Goal: Task Accomplishment & Management: Manage account settings

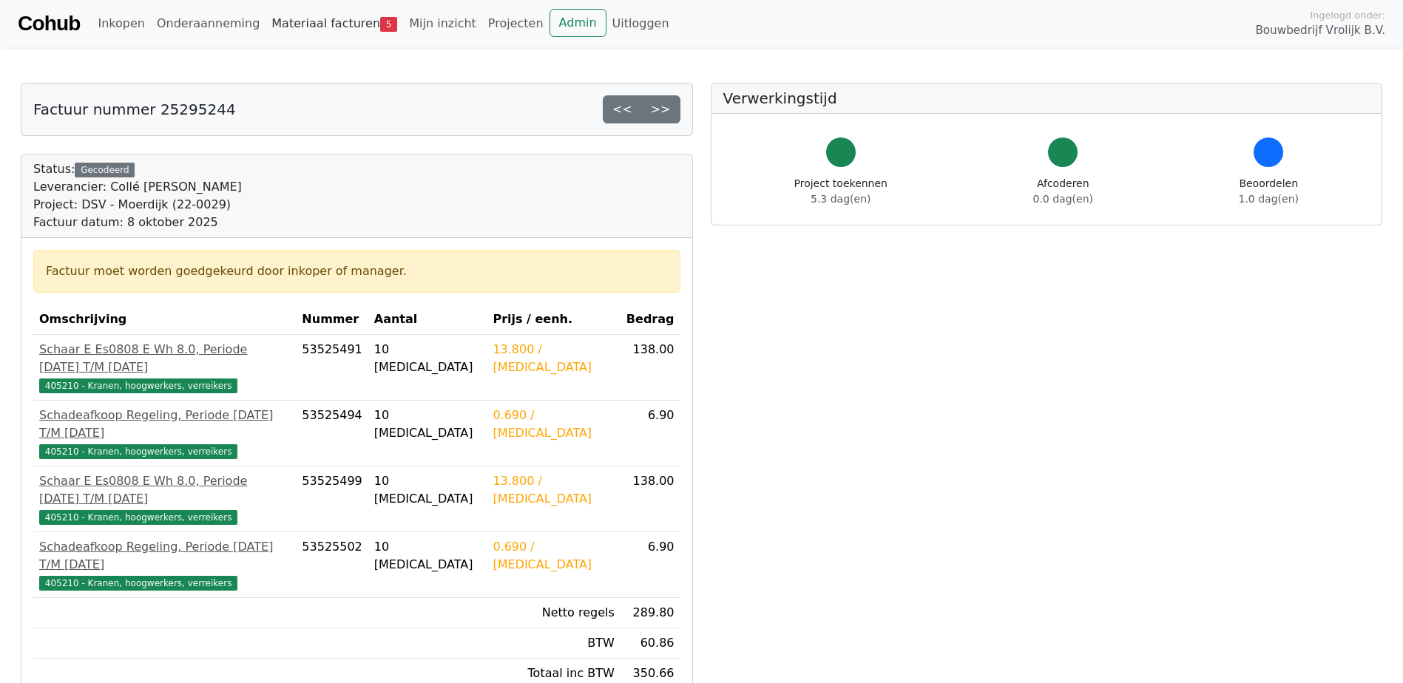
click at [320, 16] on link "Materiaal facturen 5" at bounding box center [335, 24] width 138 height 30
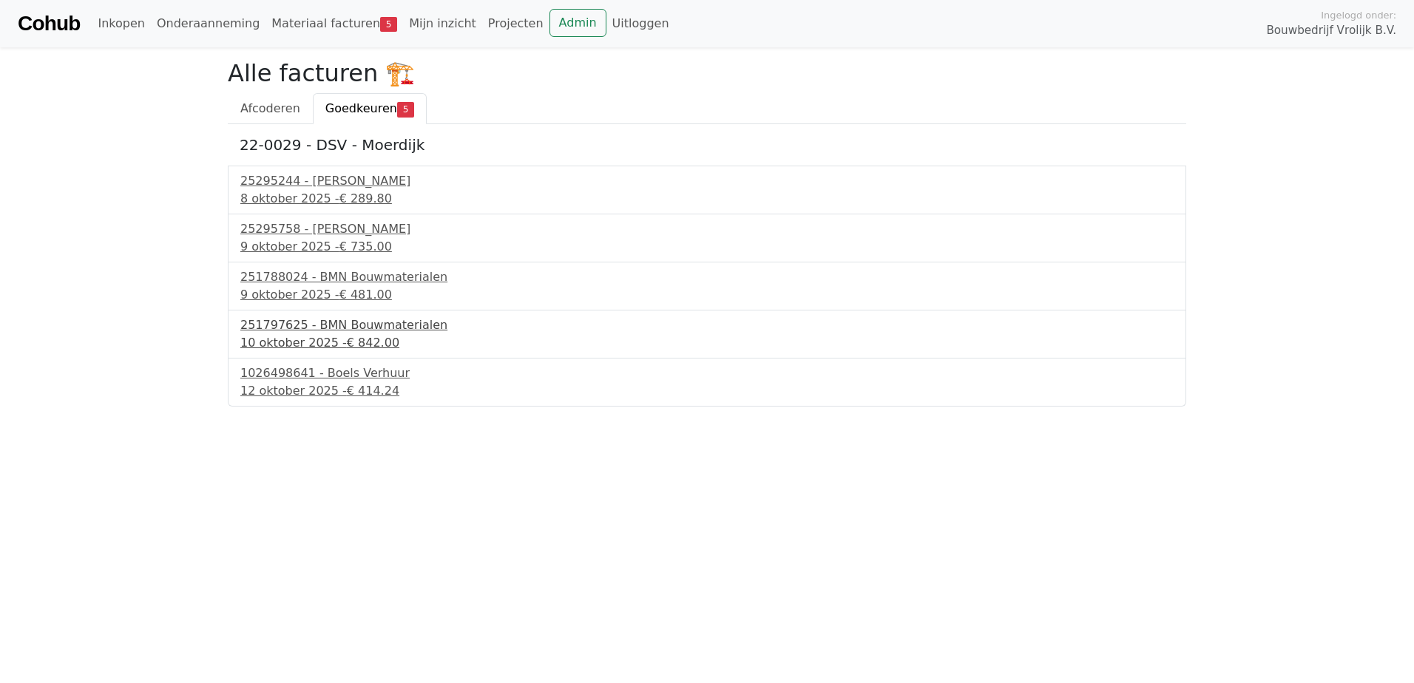
click at [325, 326] on div "251797625 - BMN Bouwmaterialen" at bounding box center [706, 326] width 933 height 18
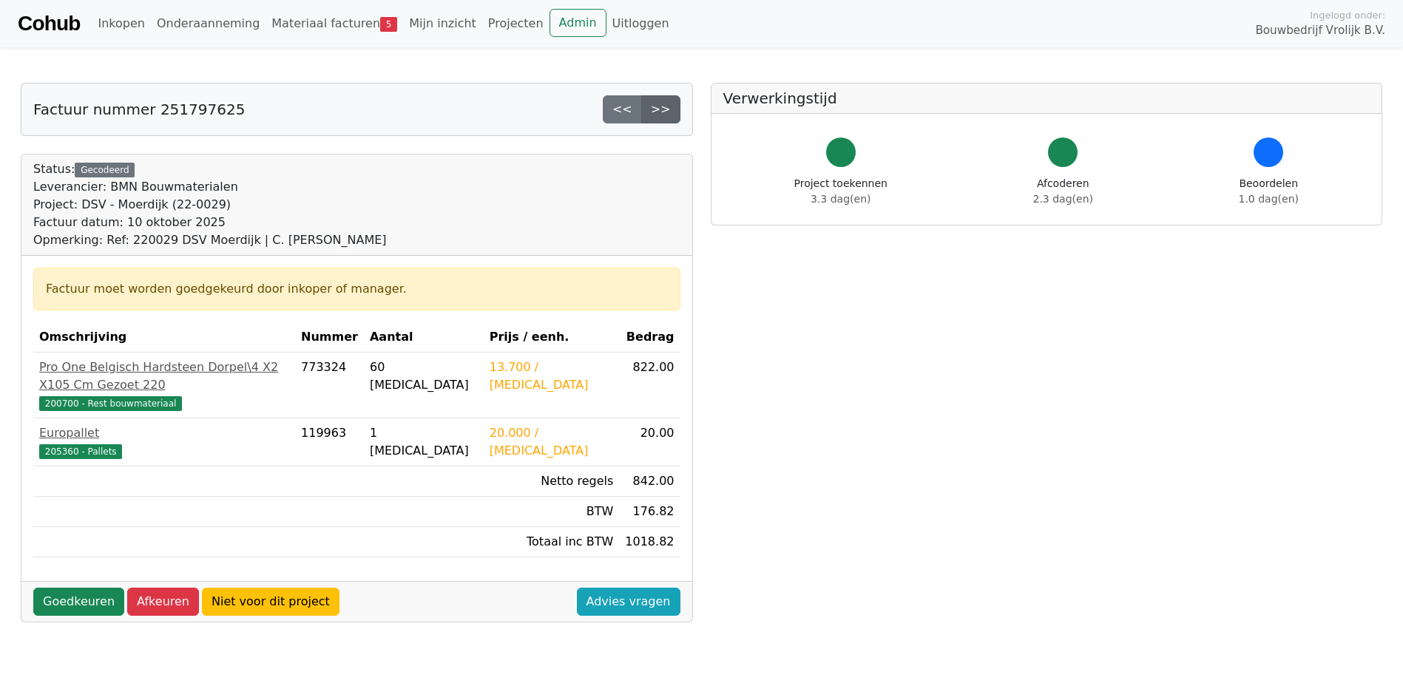
click at [663, 110] on link ">>" at bounding box center [660, 109] width 39 height 28
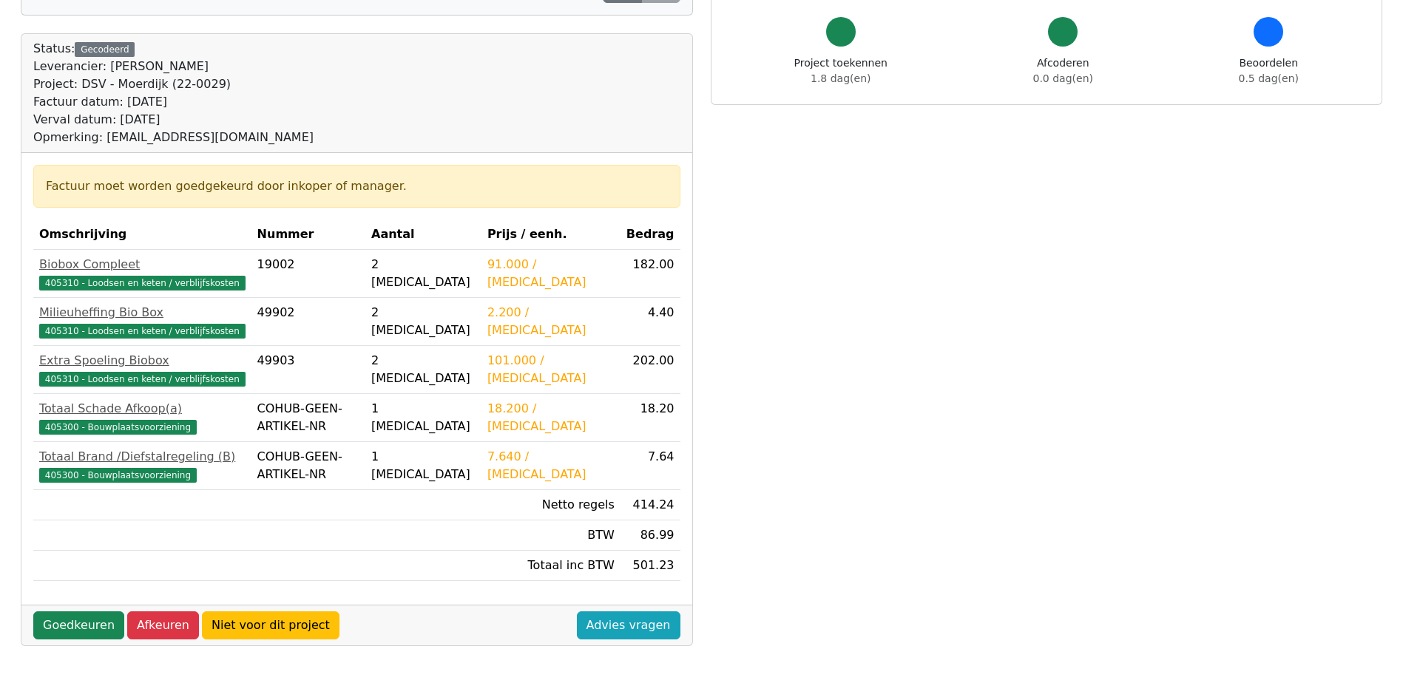
scroll to position [296, 0]
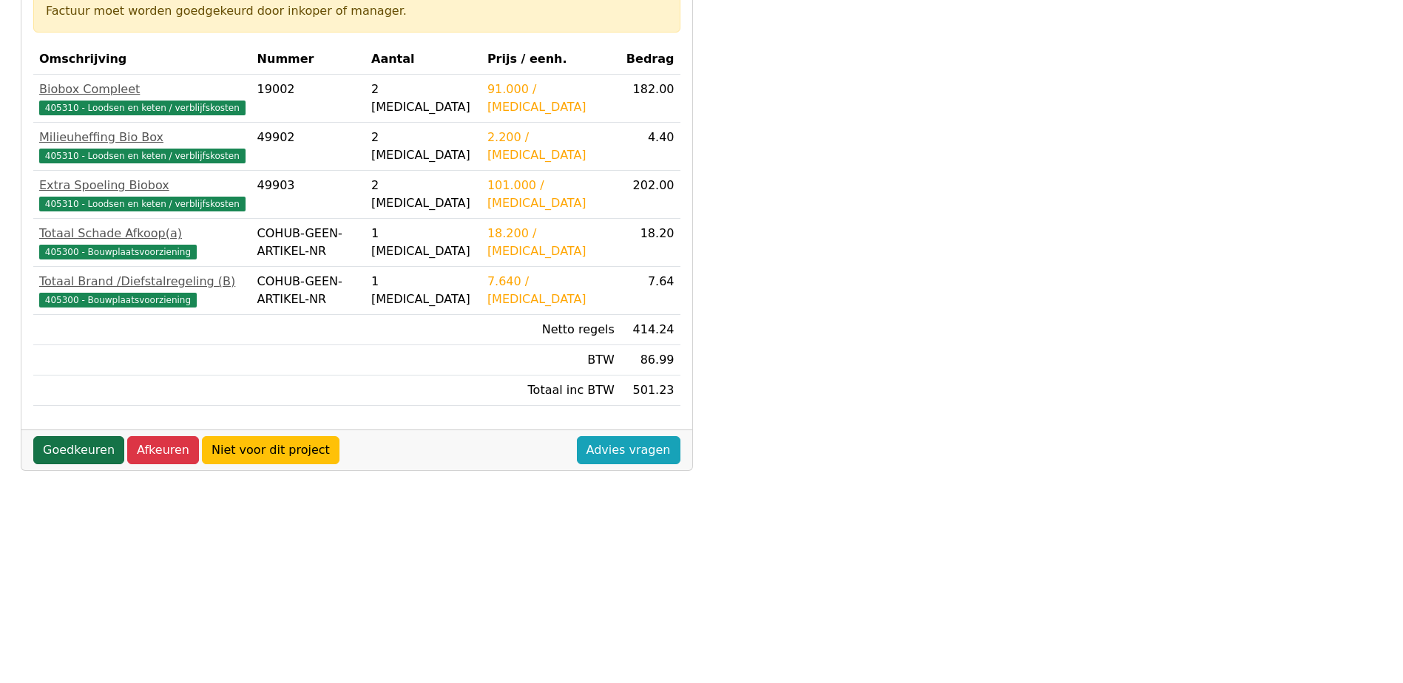
click at [67, 454] on link "Goedkeuren" at bounding box center [78, 450] width 91 height 28
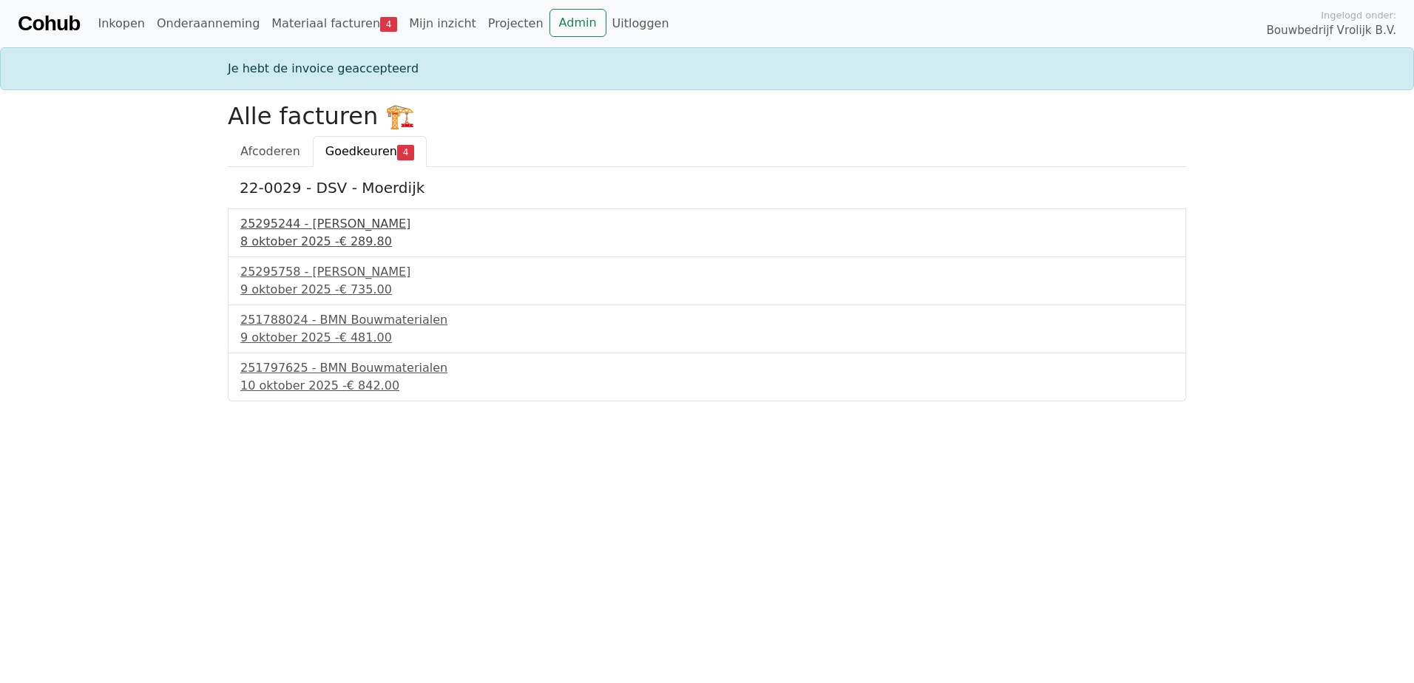
click at [333, 217] on div "25295244 - [PERSON_NAME]" at bounding box center [706, 224] width 933 height 18
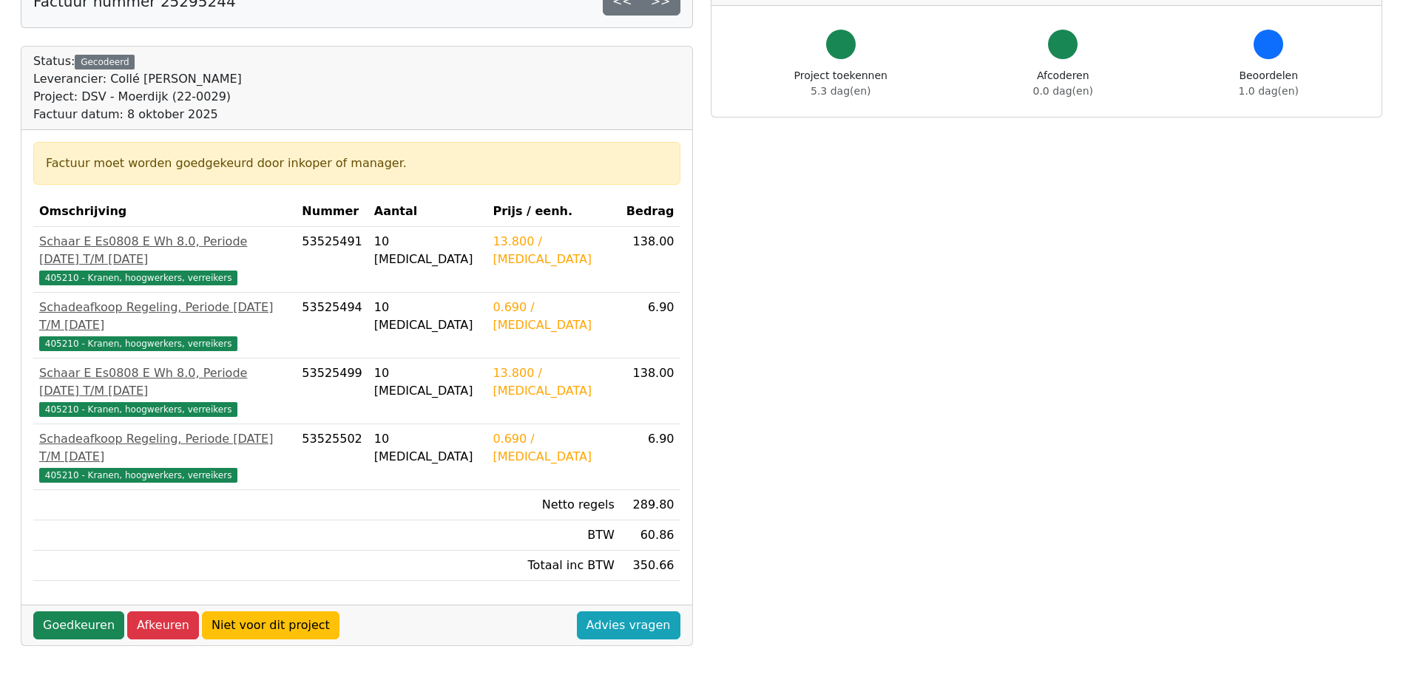
scroll to position [74, 0]
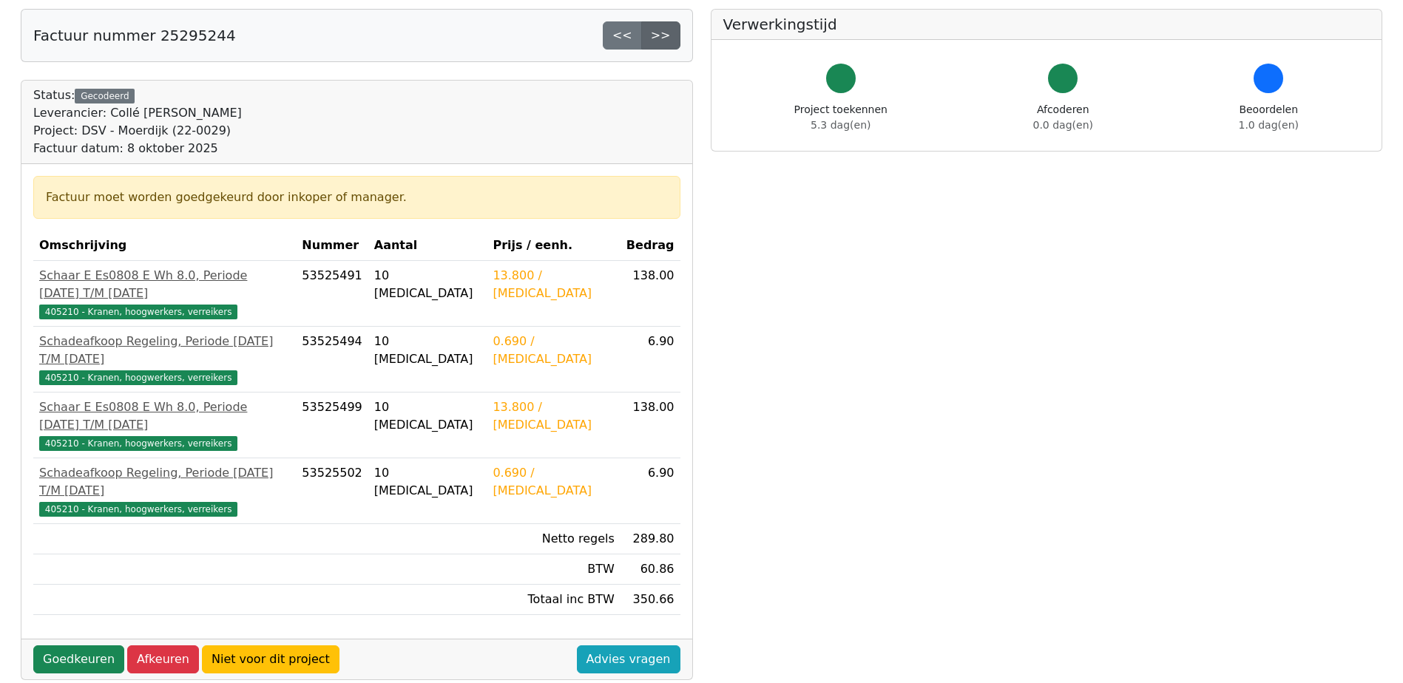
click at [665, 42] on link ">>" at bounding box center [660, 35] width 39 height 28
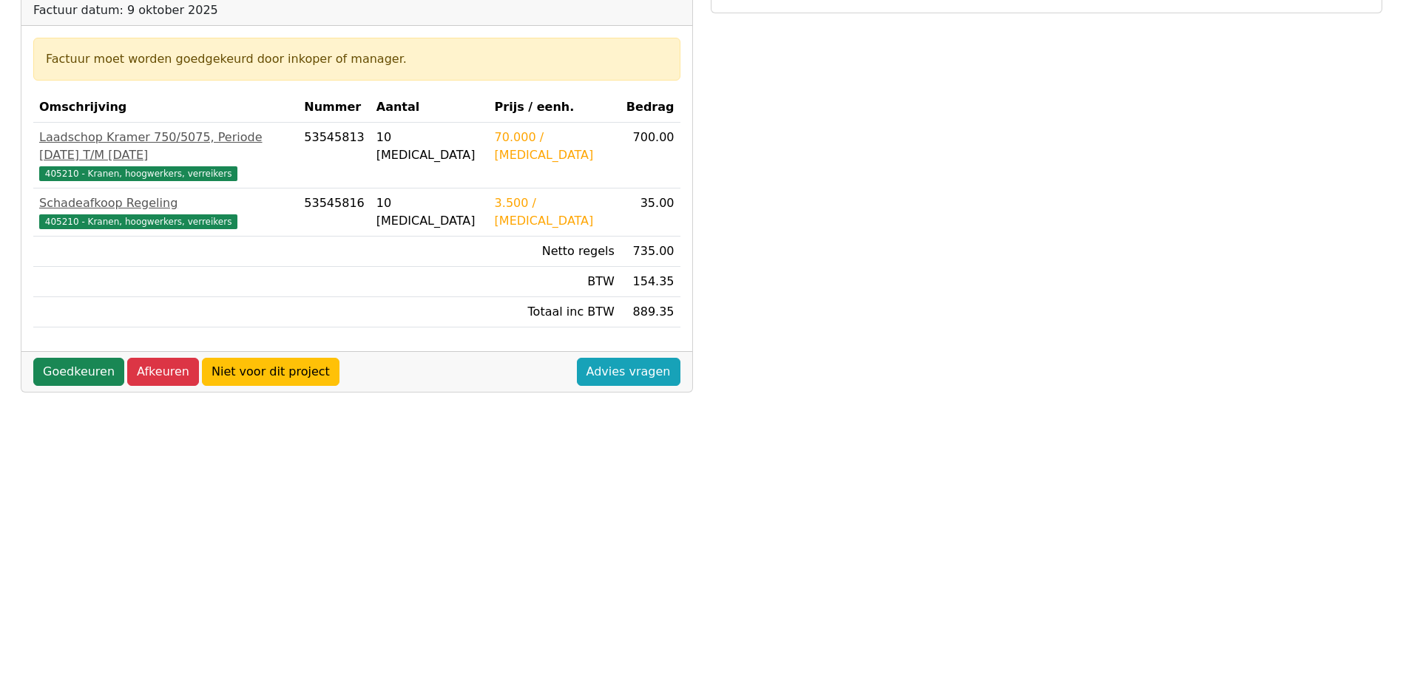
scroll to position [222, 0]
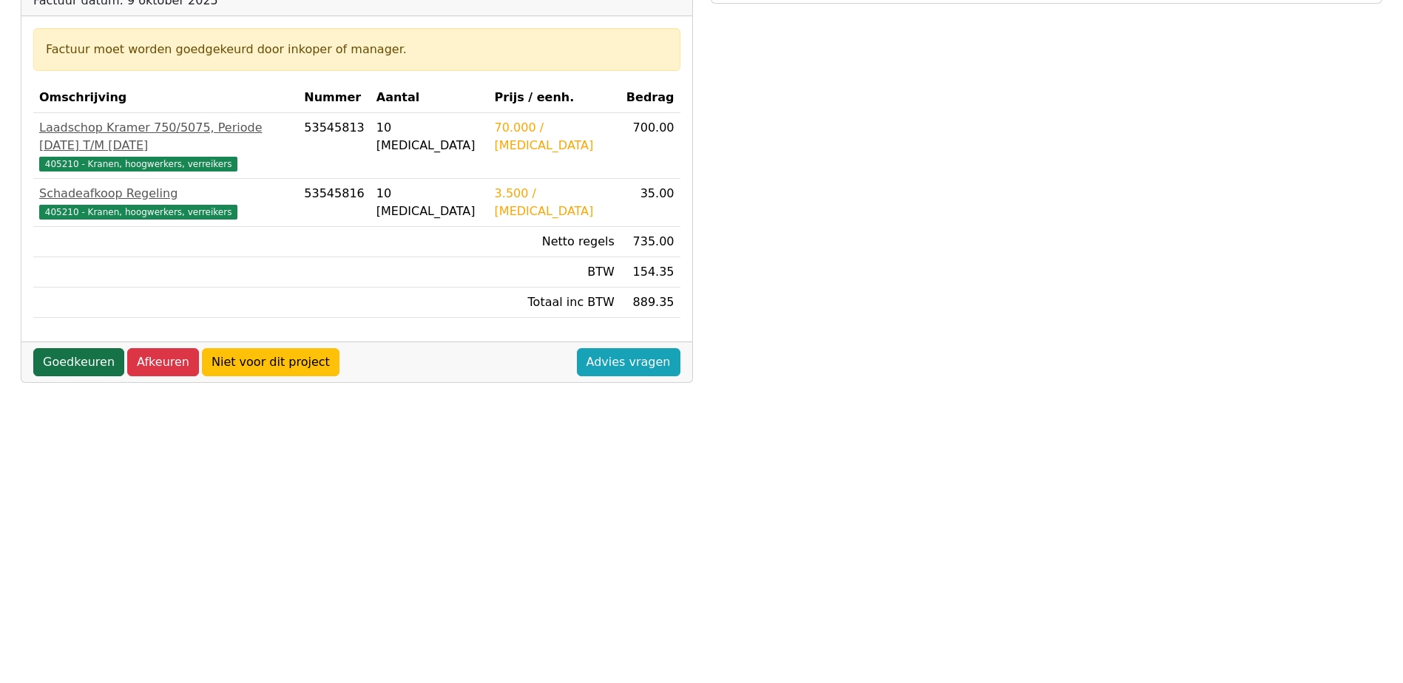
click at [78, 348] on link "Goedkeuren" at bounding box center [78, 362] width 91 height 28
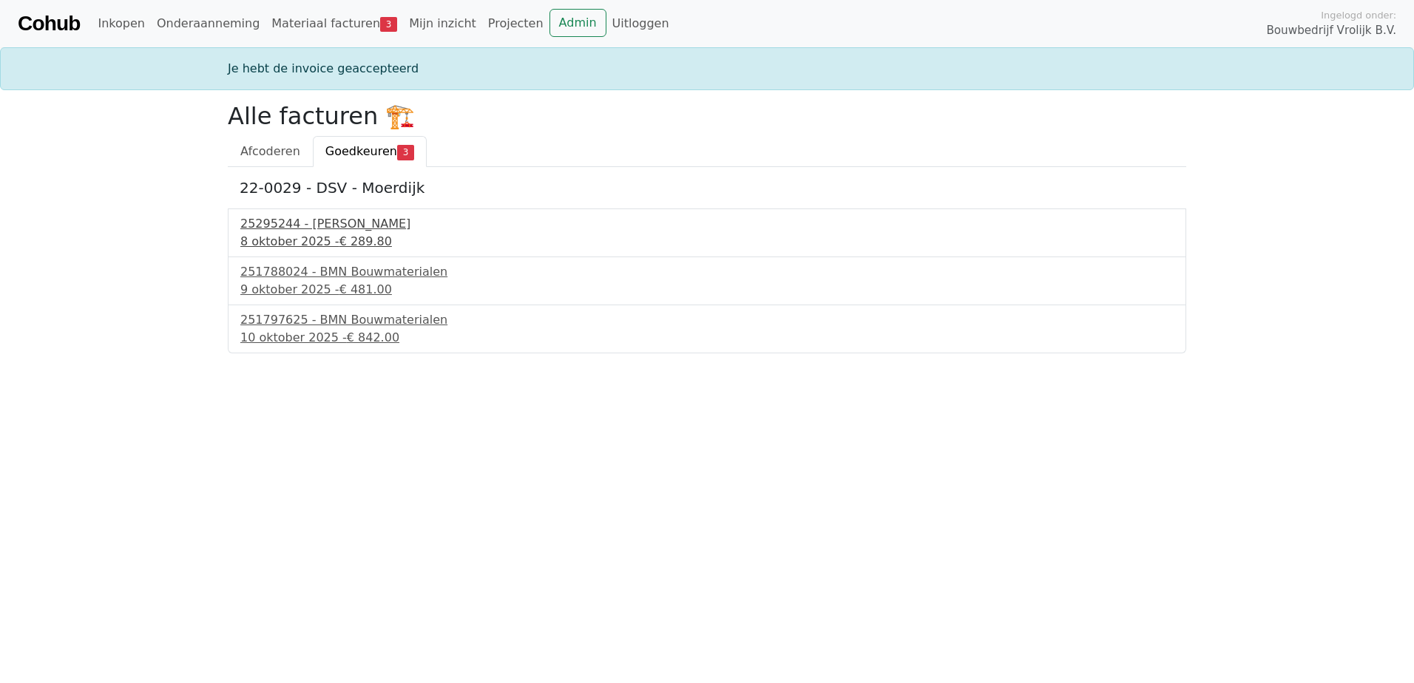
click at [316, 231] on div "25295244 - [PERSON_NAME]" at bounding box center [706, 224] width 933 height 18
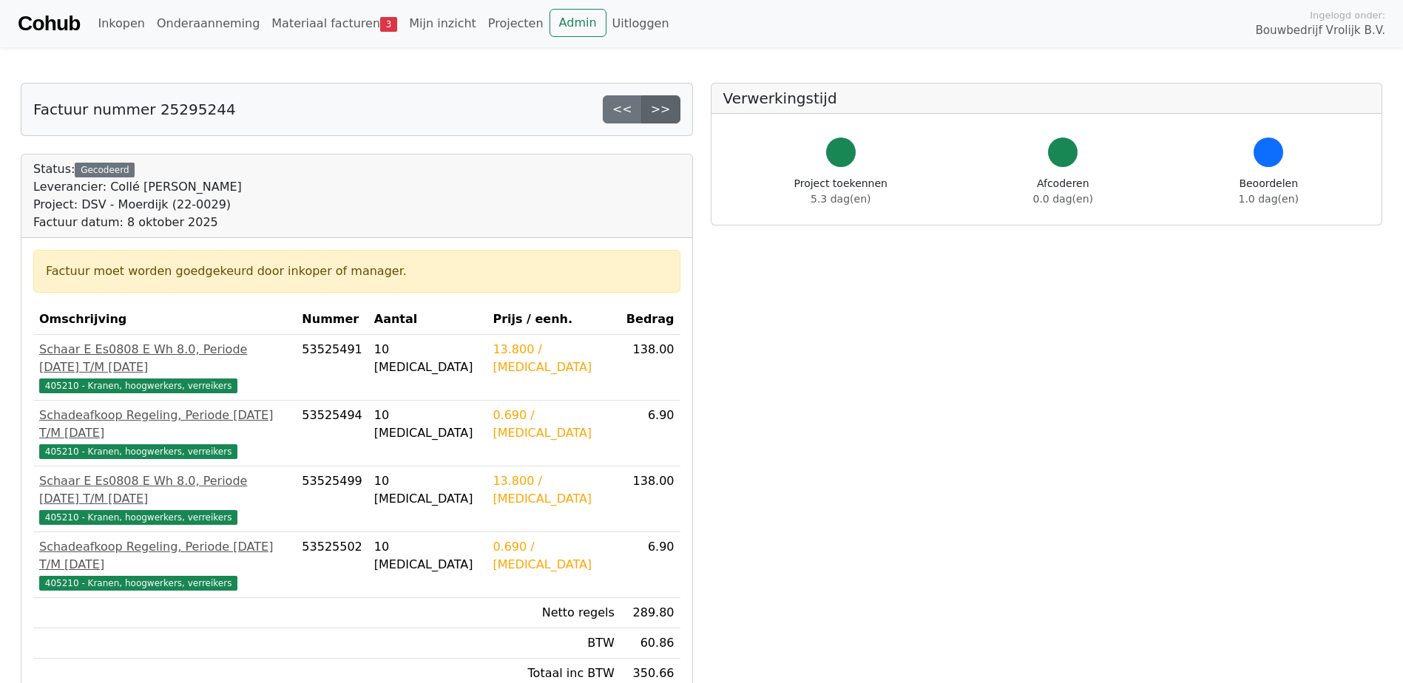
click at [670, 113] on link ">>" at bounding box center [660, 109] width 39 height 28
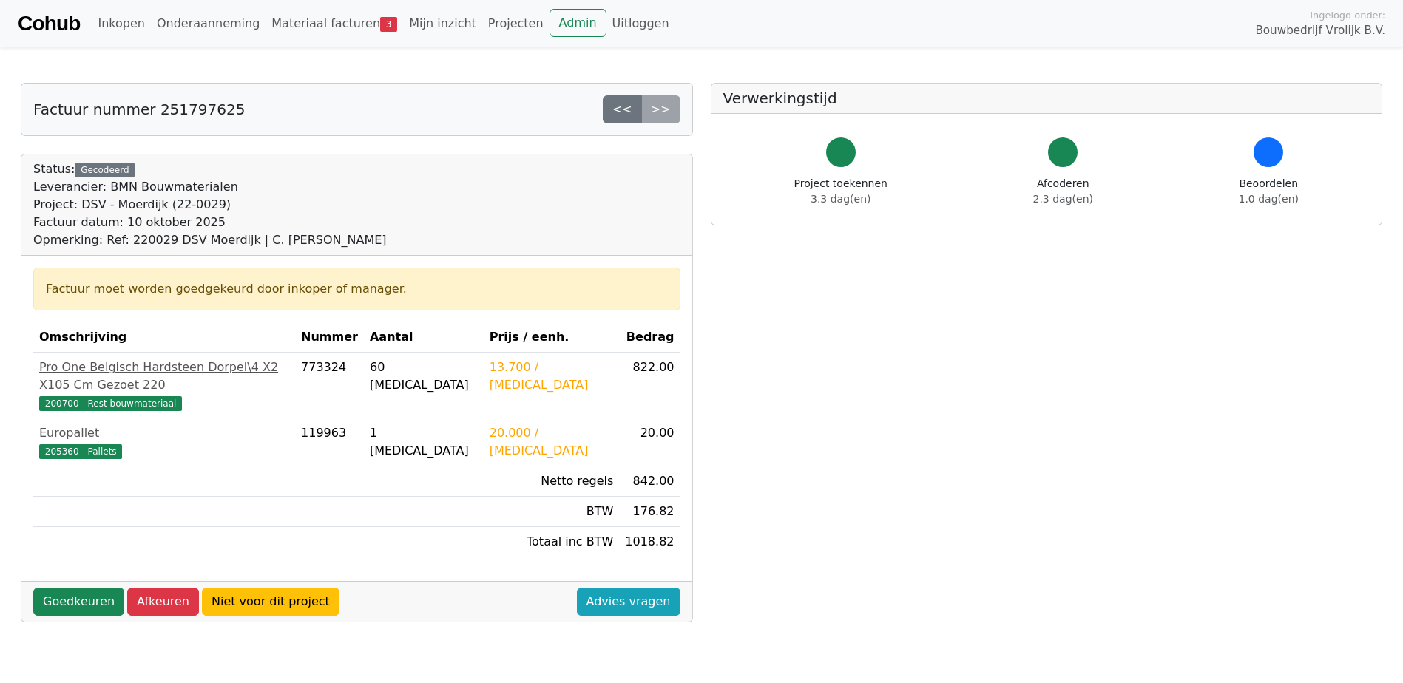
click at [670, 113] on div "<< >>" at bounding box center [642, 109] width 78 height 28
click at [309, 17] on link "Materiaal facturen 3" at bounding box center [335, 24] width 138 height 30
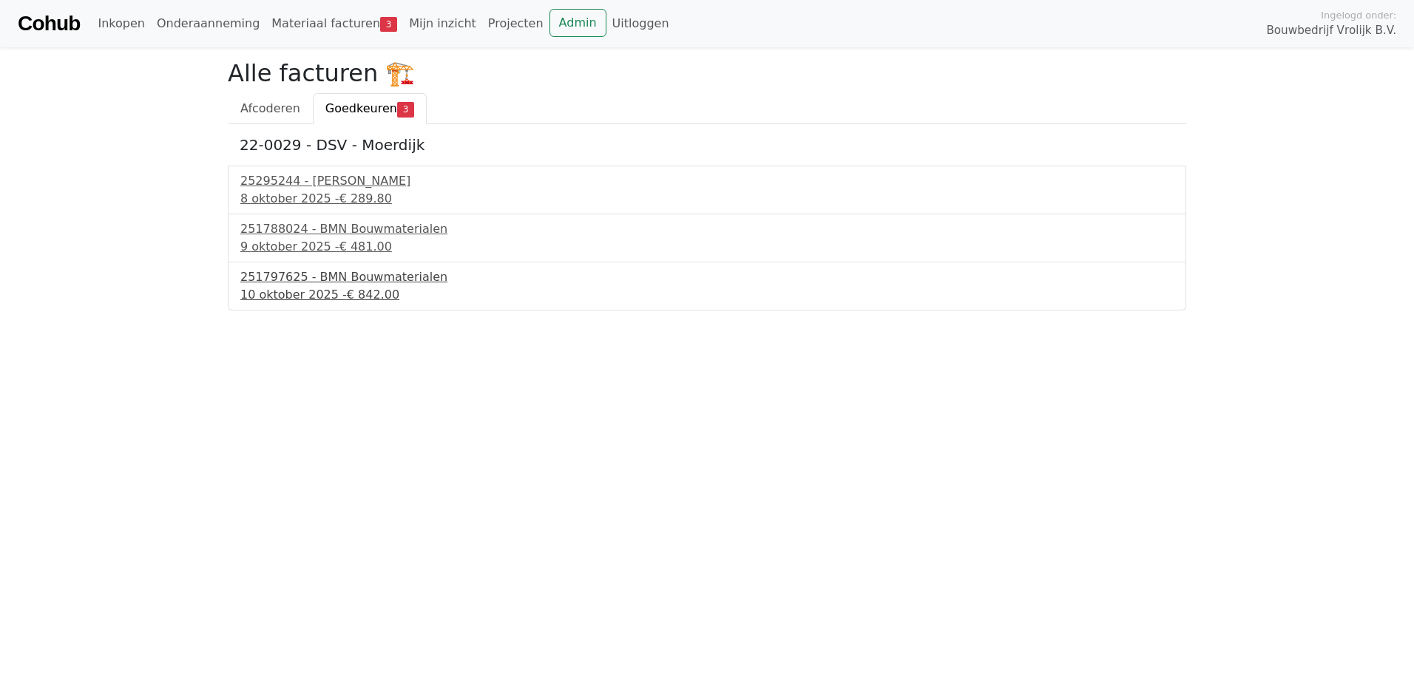
click at [274, 286] on div "10 oktober 2025 - € 842.00" at bounding box center [706, 295] width 933 height 18
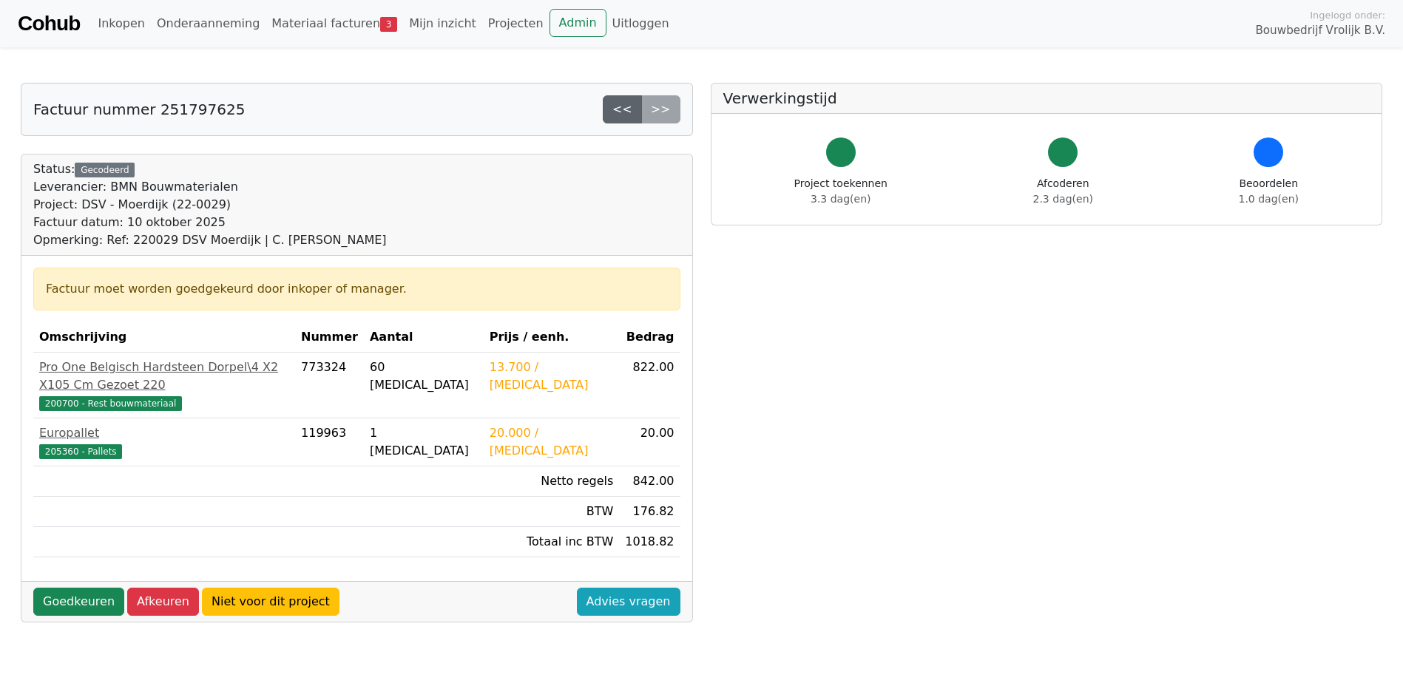
click at [626, 106] on link "<<" at bounding box center [622, 109] width 39 height 28
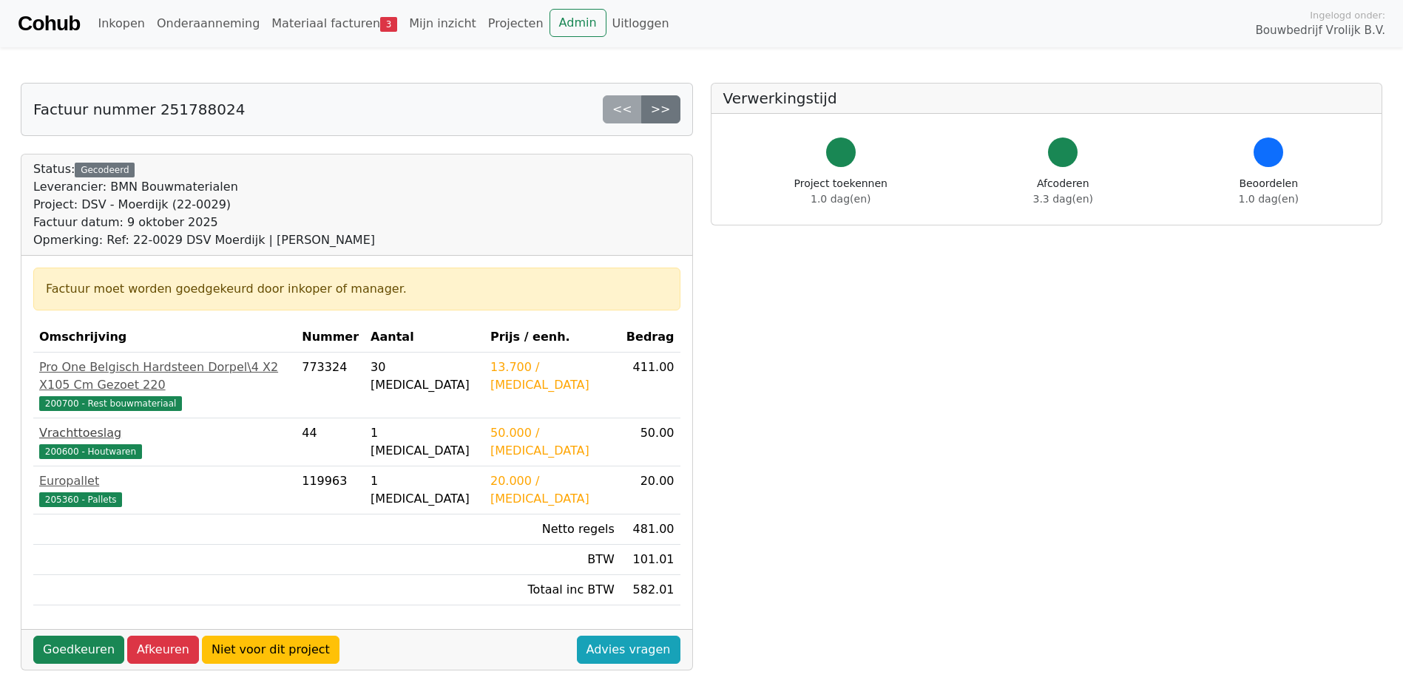
scroll to position [74, 0]
